Goal: Check status: Check status

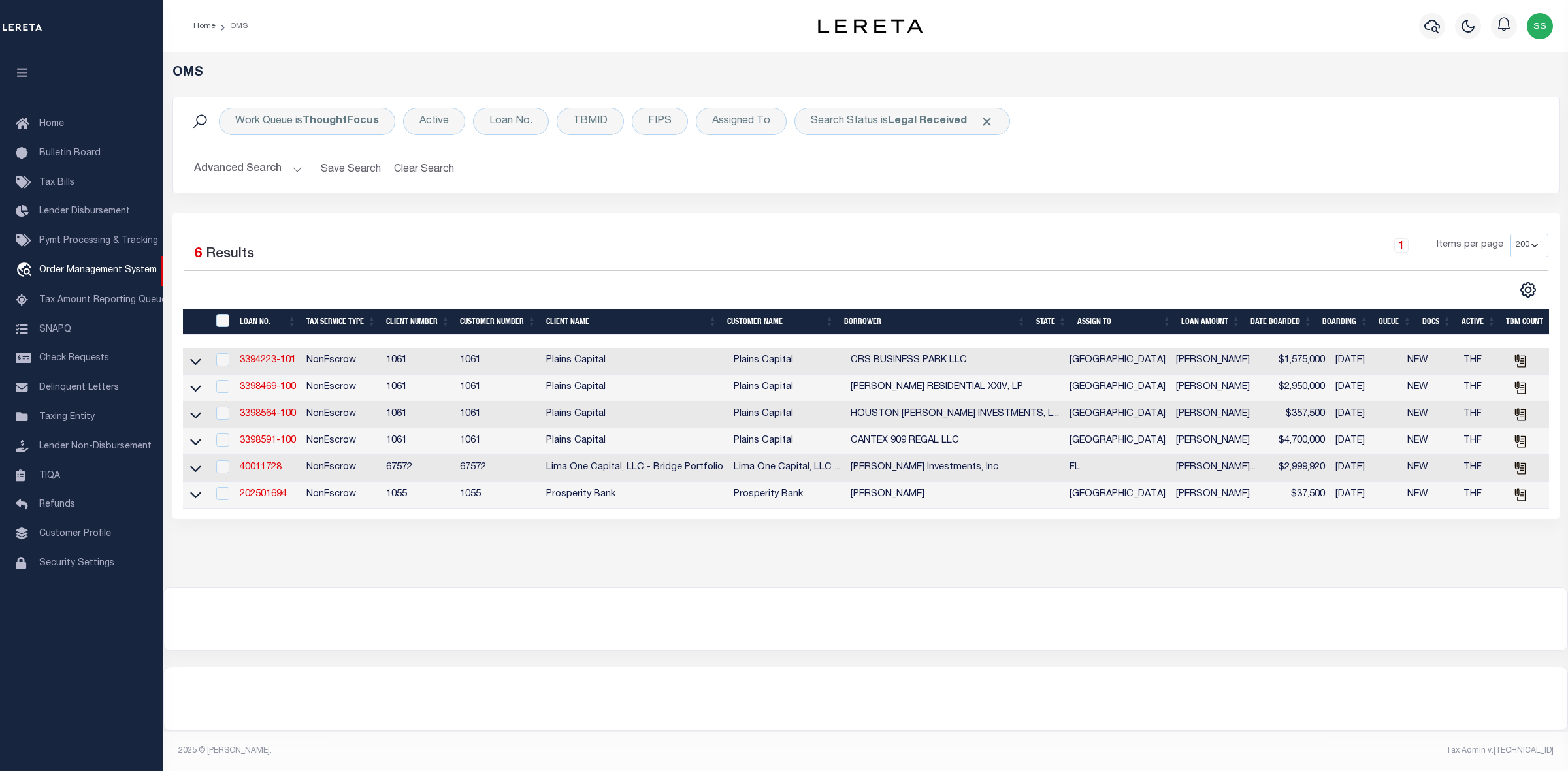
select select "200"
click at [943, 122] on b "Legal Received" at bounding box center [927, 121] width 79 height 10
select select "RD"
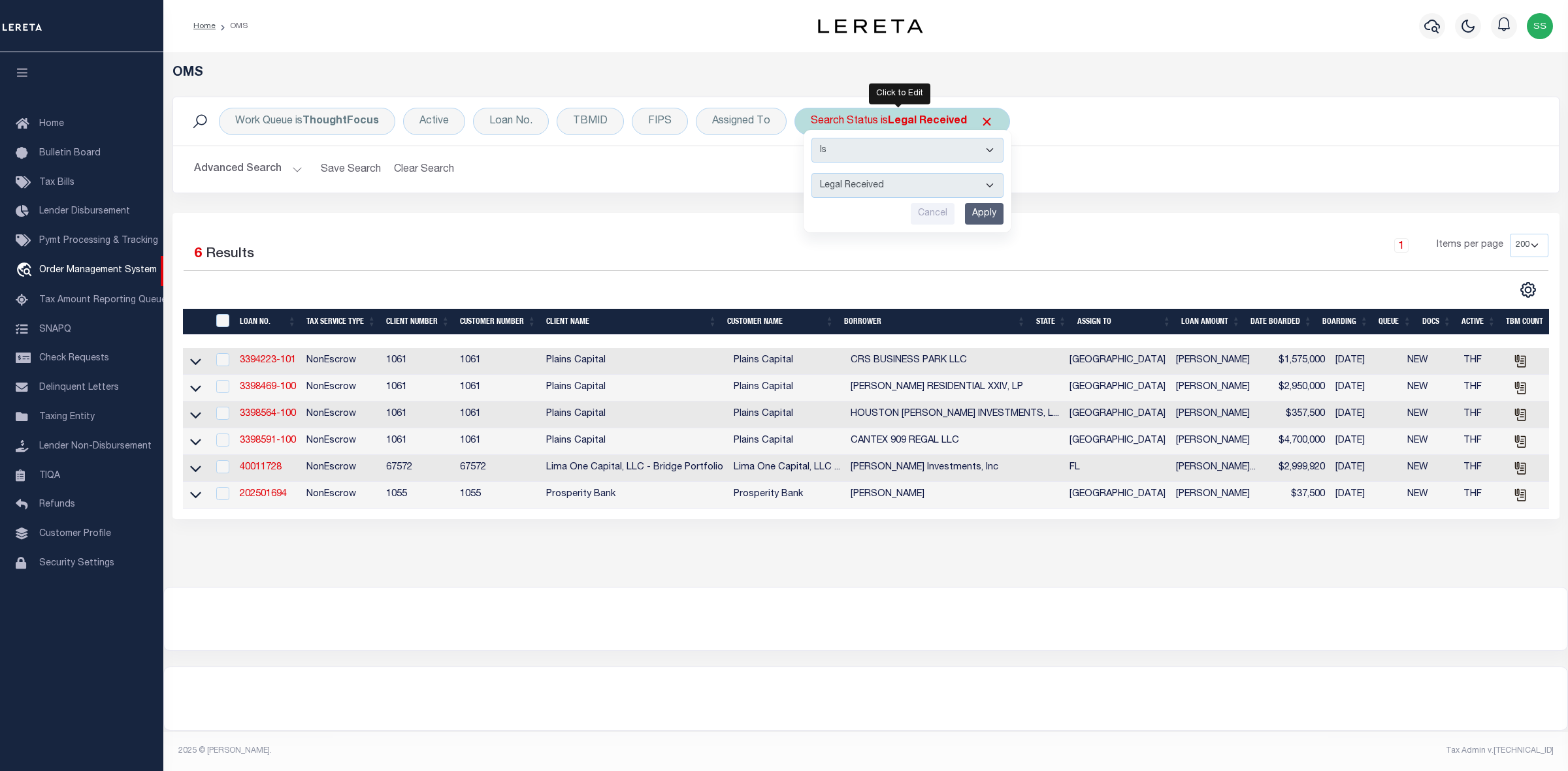
click at [987, 212] on input "Apply" at bounding box center [984, 213] width 38 height 22
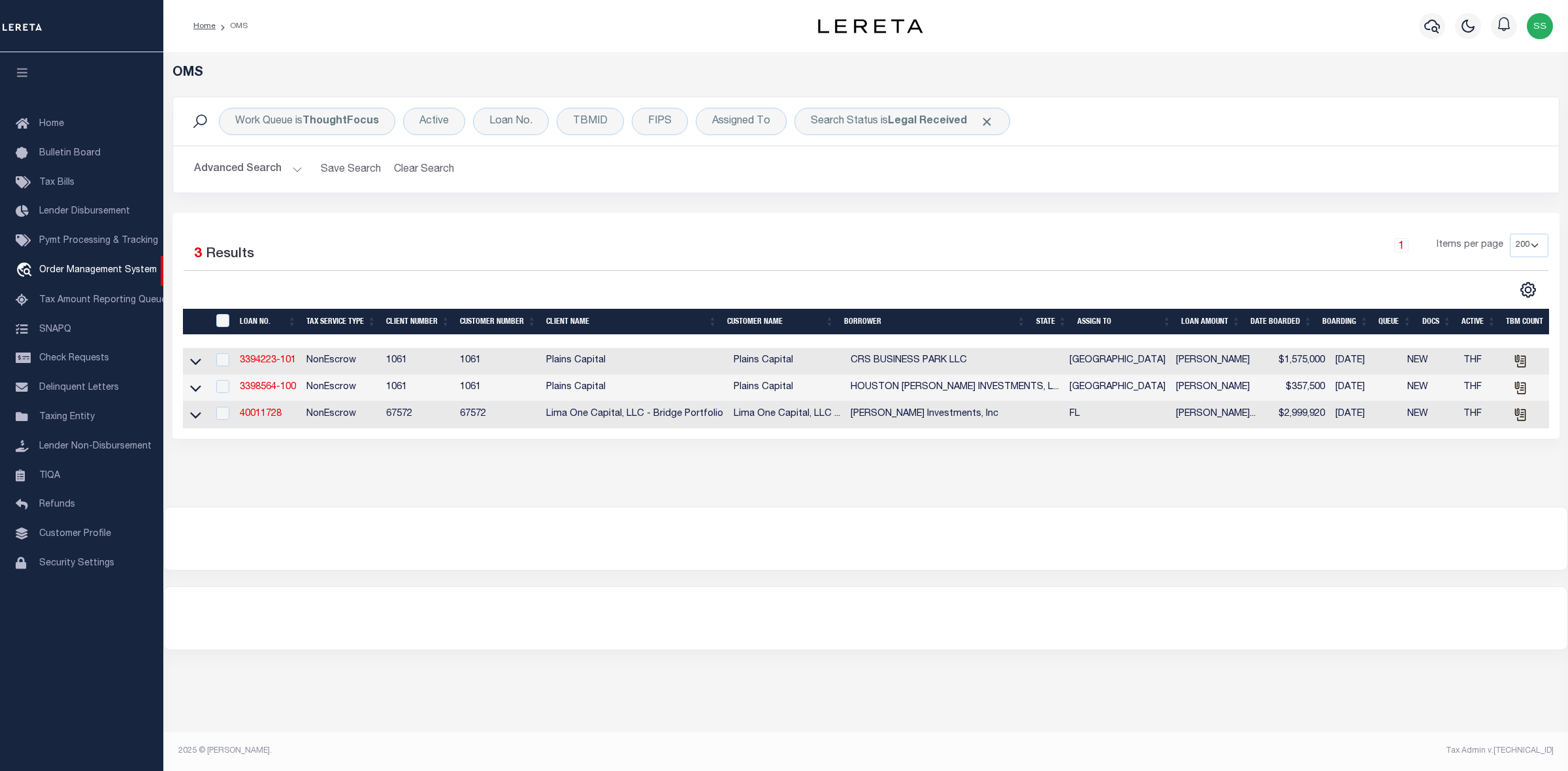
click at [1206, 611] on div at bounding box center [865, 618] width 1403 height 62
click at [1167, 506] on div "OMS Work Queue is ThoughtFocus Active Loan No. TBMID FIPS Assigned To Search St…" at bounding box center [865, 279] width 1405 height 454
click at [987, 119] on span "Click to Remove" at bounding box center [987, 122] width 14 height 14
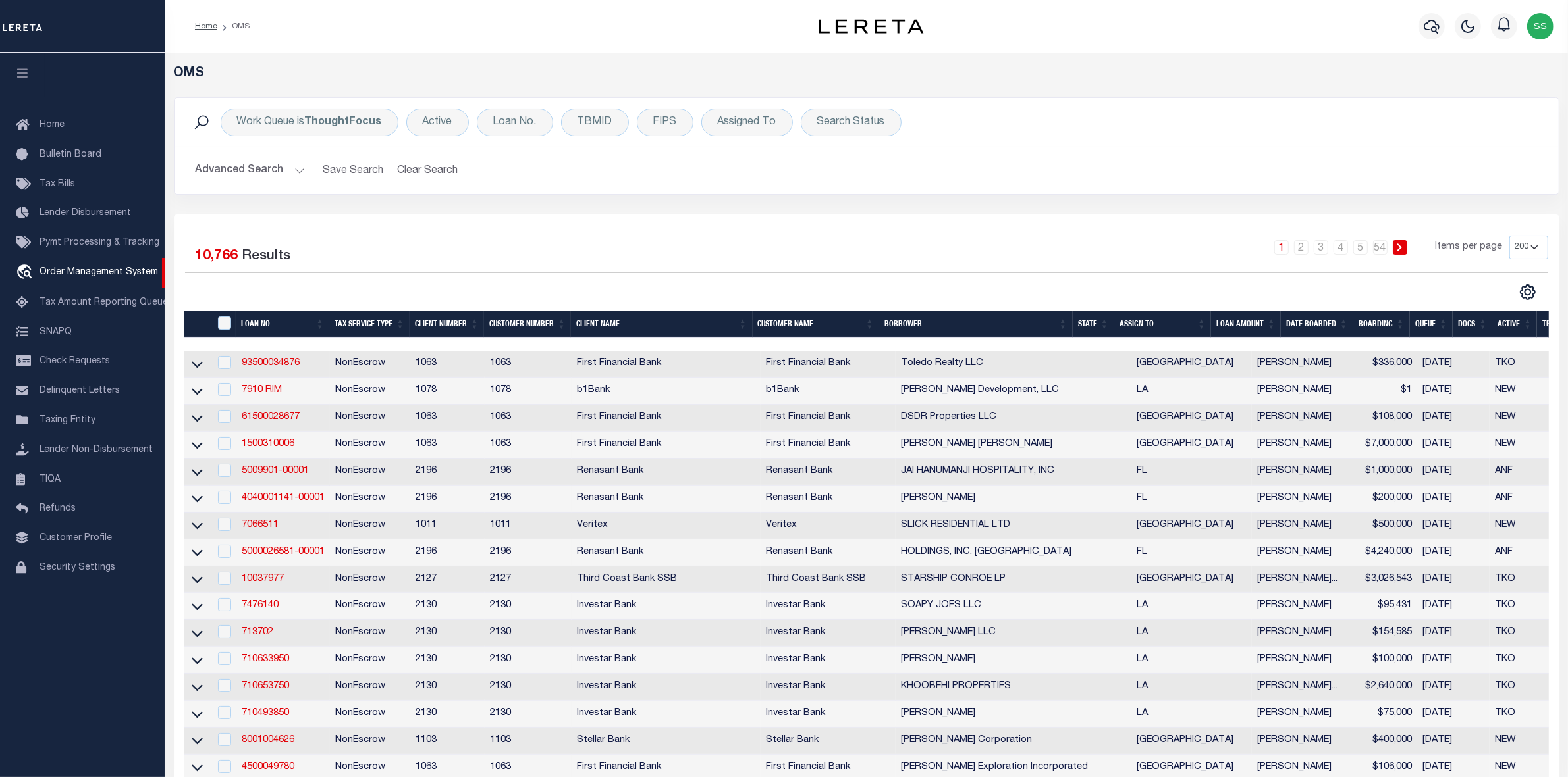
click at [951, 272] on div "1 2 3 4 5 … 54 Items per page 10 25 50 100 200" at bounding box center [1040, 254] width 1037 height 37
click at [1533, 17] on img "button" at bounding box center [1540, 26] width 26 height 26
click at [1483, 93] on span "Sign out" at bounding box center [1488, 94] width 38 height 10
